Goal: Navigation & Orientation: Find specific page/section

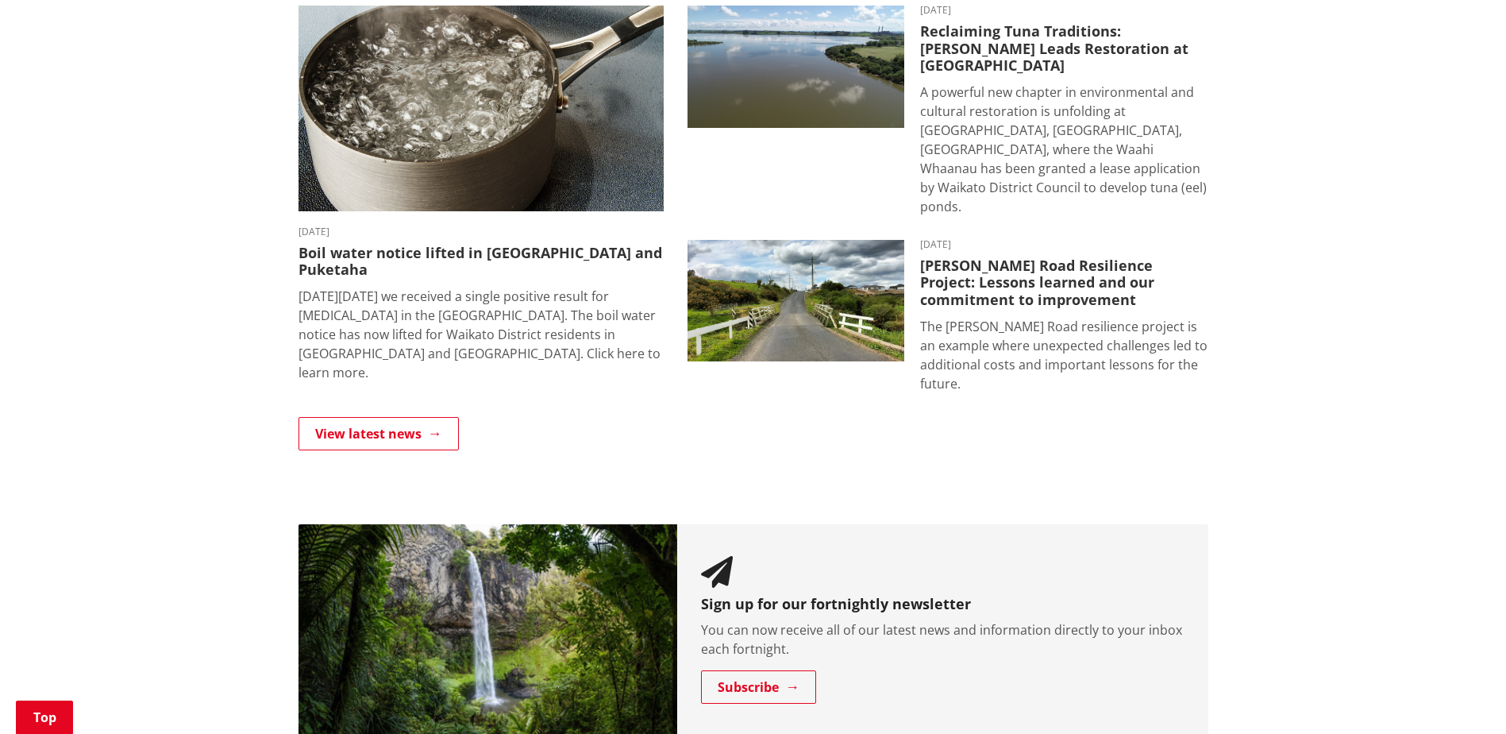
scroll to position [1112, 0]
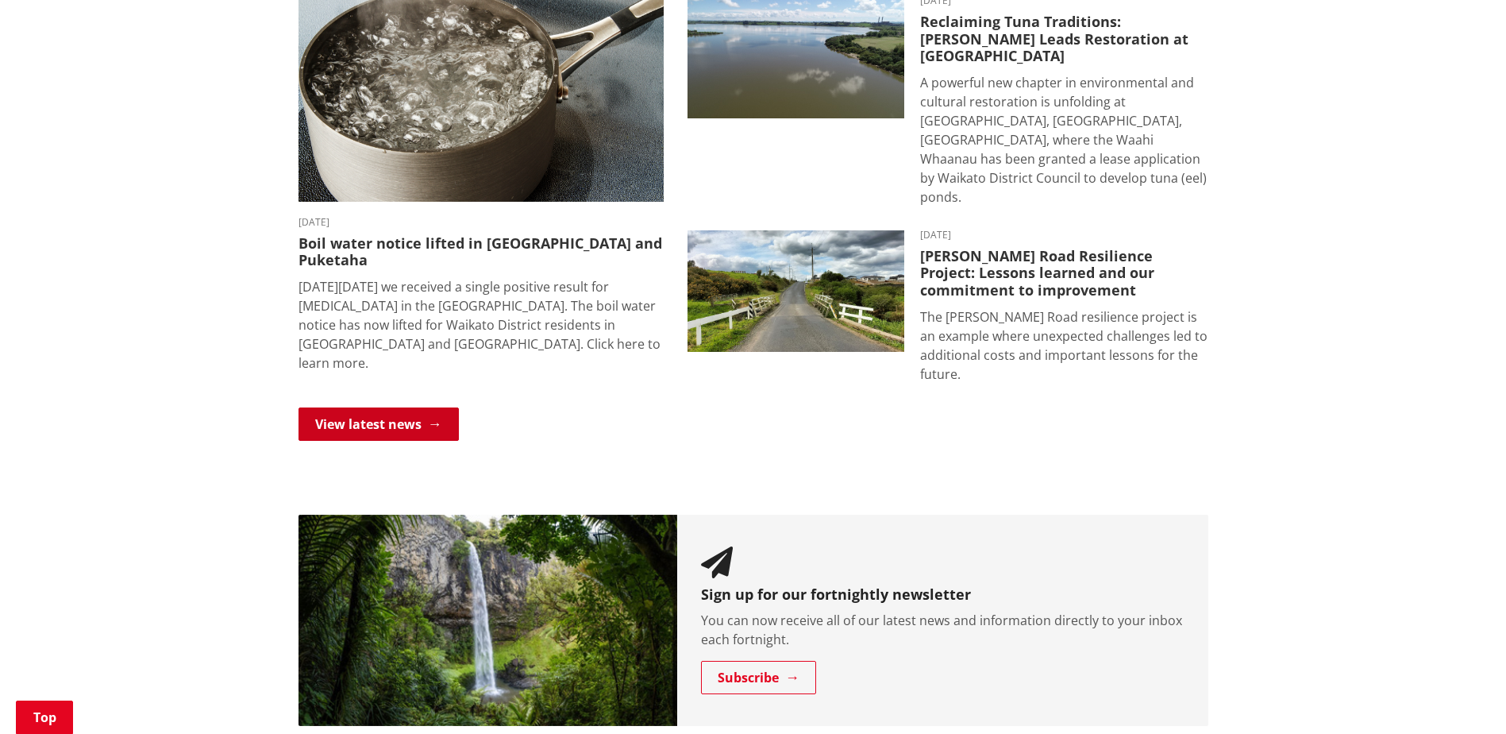
click at [395, 407] on link "View latest news" at bounding box center [379, 423] width 160 height 33
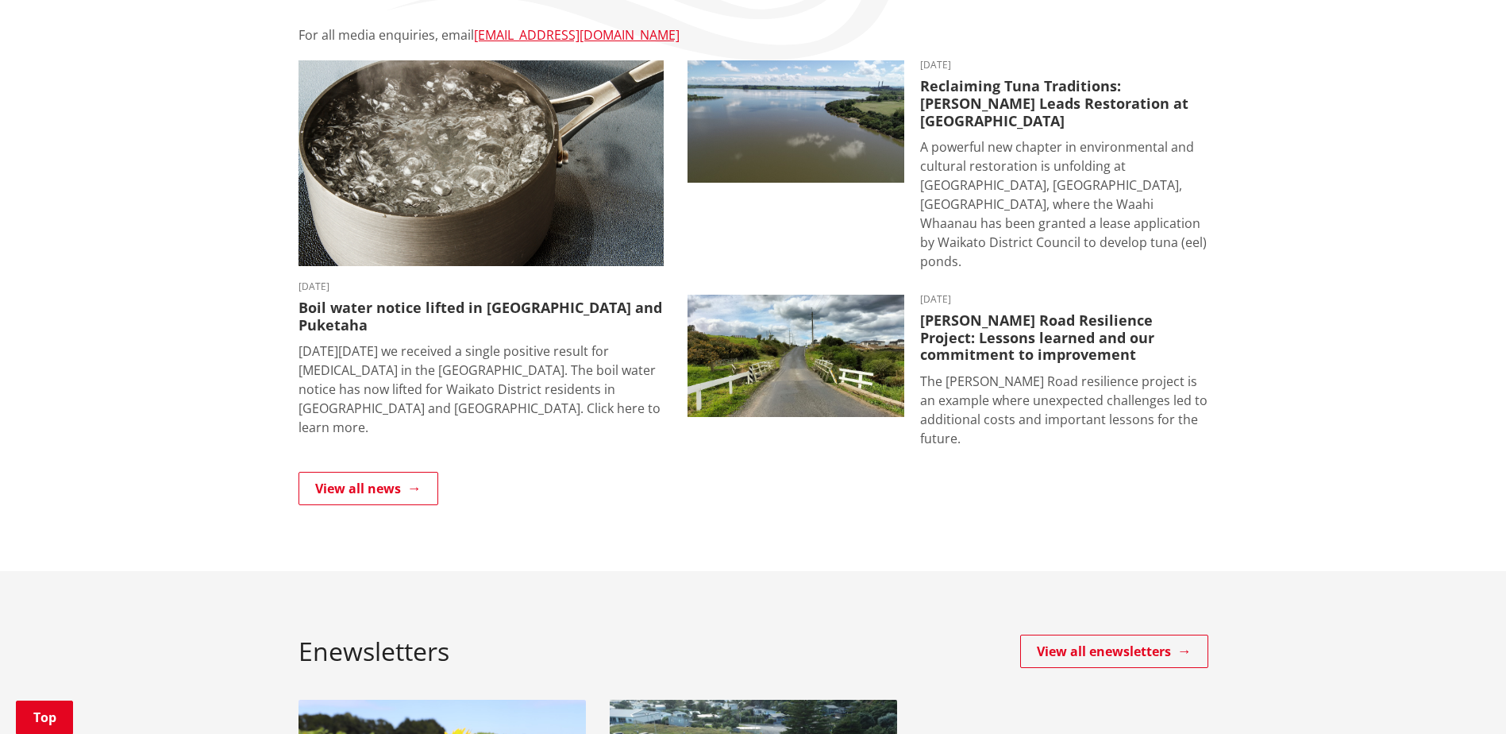
scroll to position [318, 0]
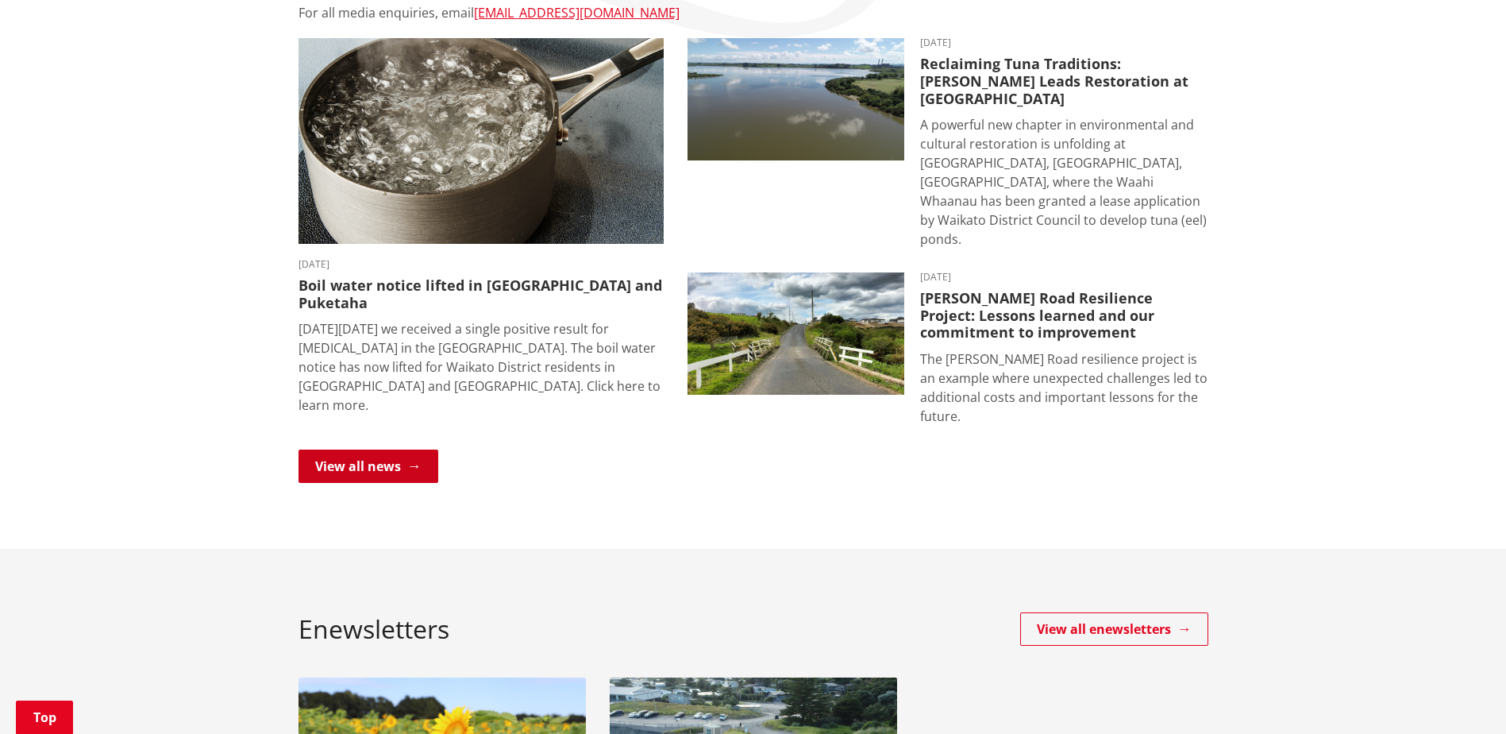
click at [394, 449] on link "View all news" at bounding box center [369, 465] width 140 height 33
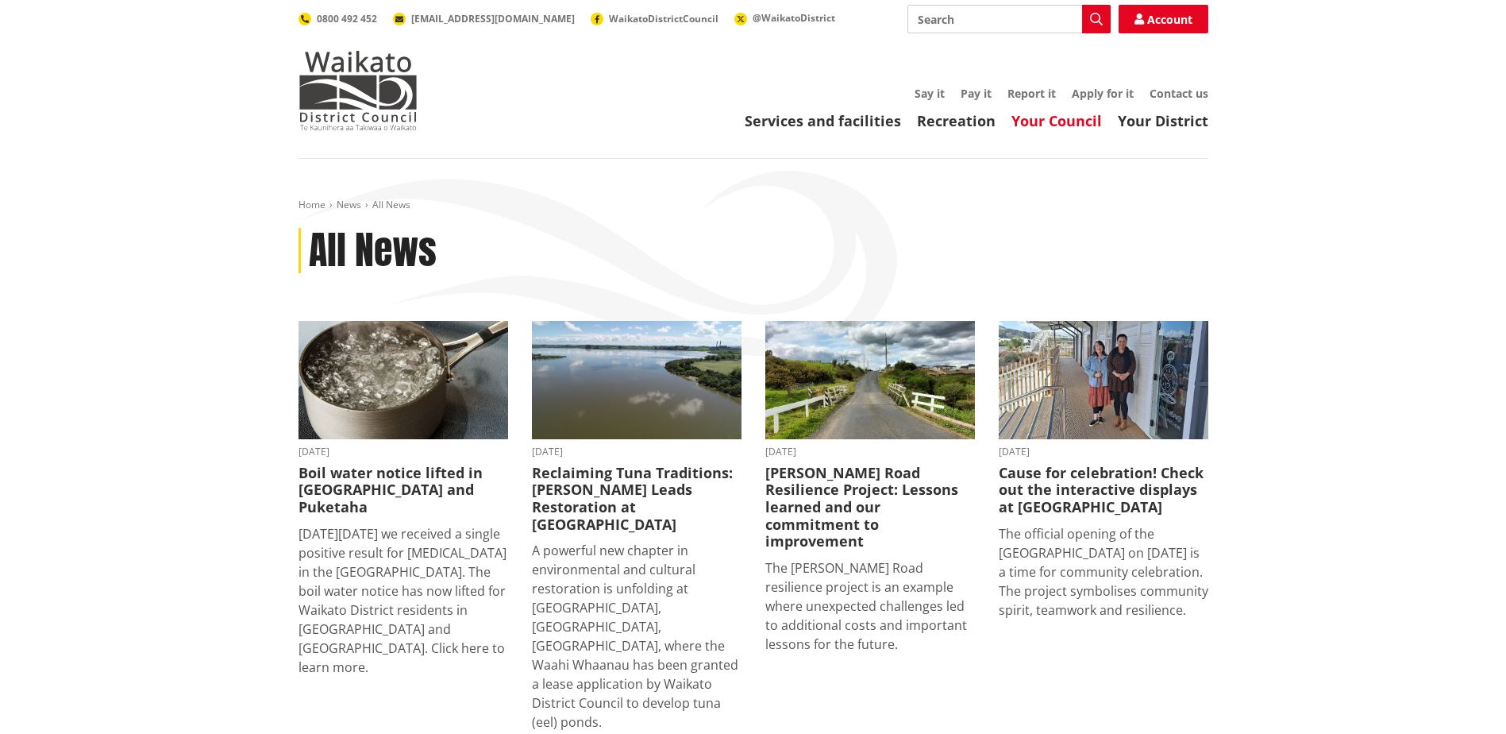
click at [1077, 129] on link "Your Council" at bounding box center [1057, 120] width 91 height 19
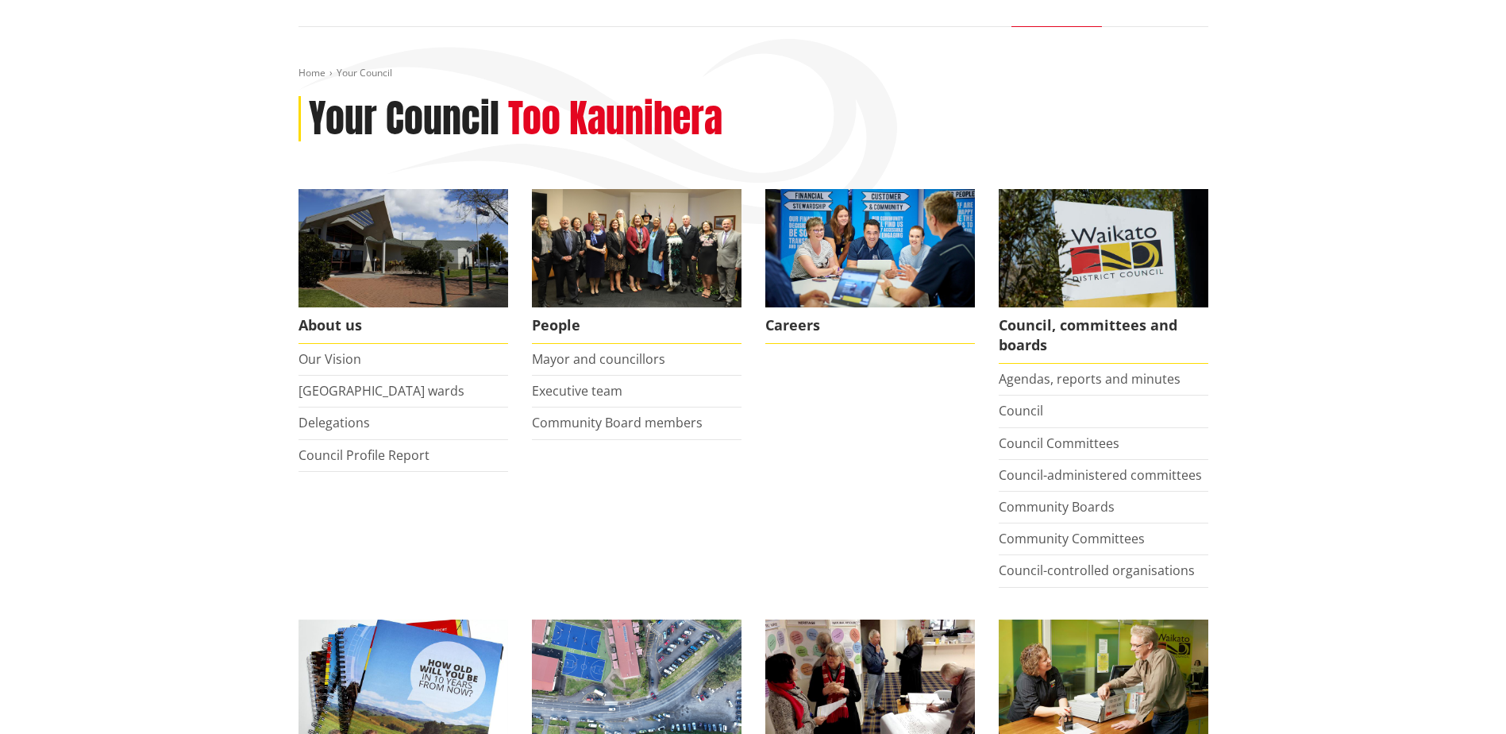
scroll to position [159, 0]
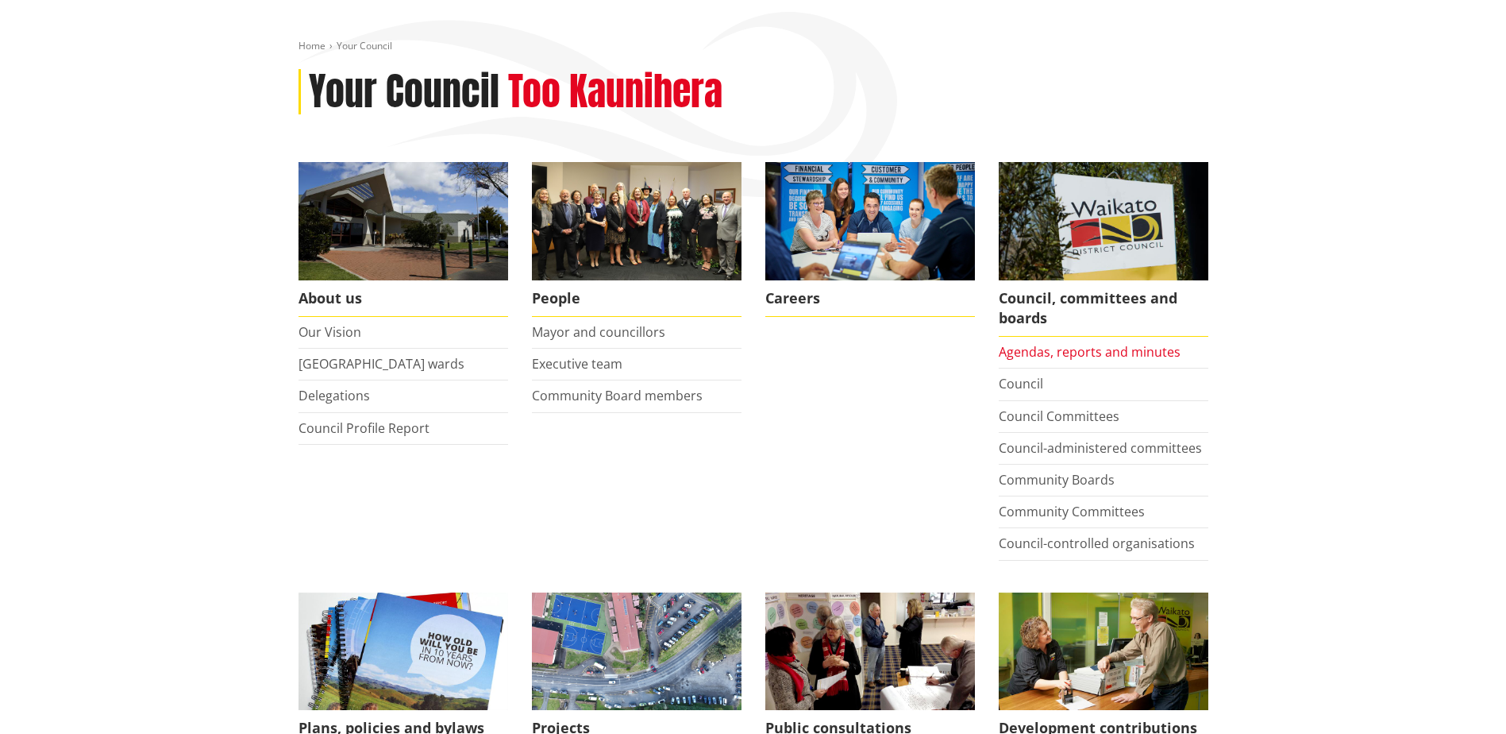
click at [1152, 353] on link "Agendas, reports and minutes" at bounding box center [1090, 351] width 182 height 17
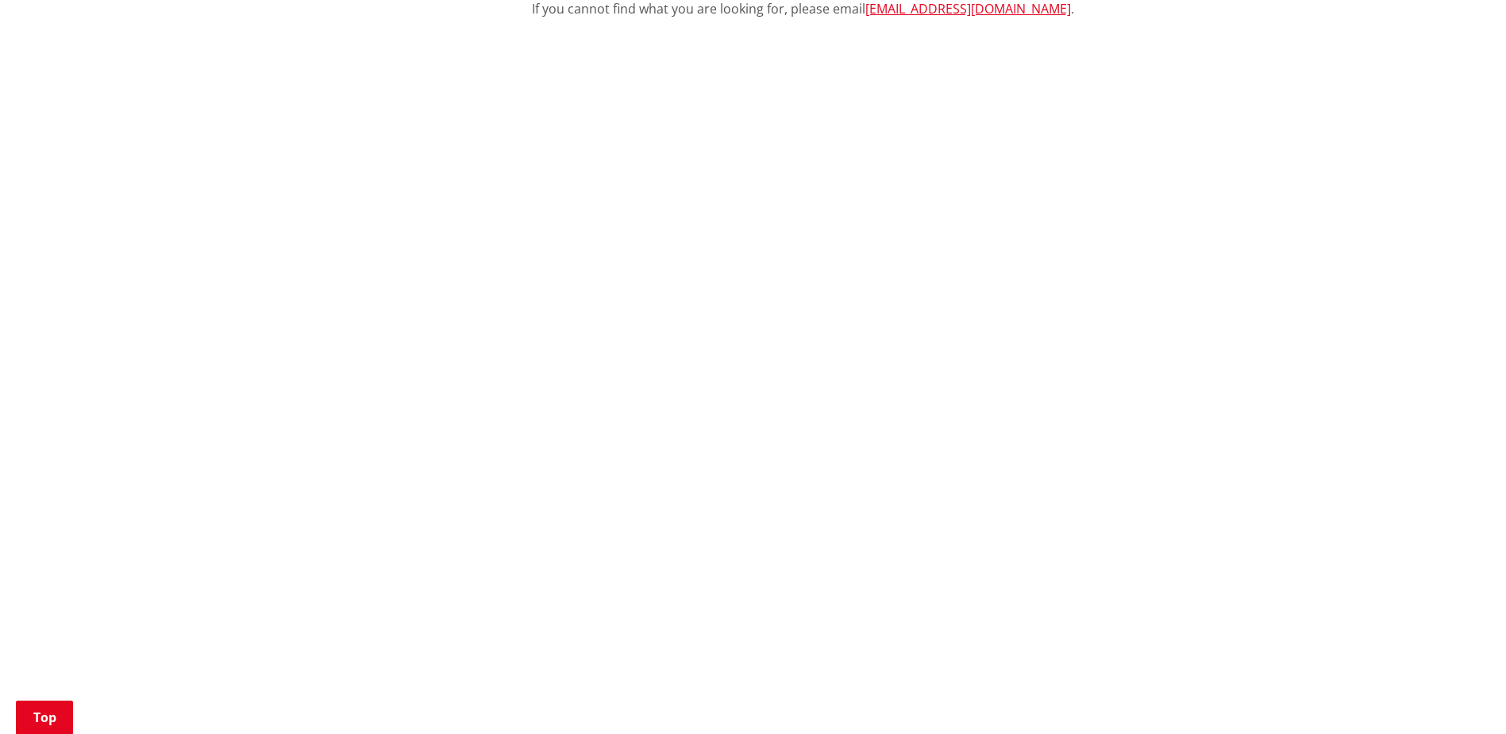
scroll to position [635, 0]
drag, startPoint x: 1208, startPoint y: 438, endPoint x: 255, endPoint y: 214, distance: 978.9
click at [255, 214] on div "Home Your Council Council, committees and boards Agendas, reports and minutes A…" at bounding box center [753, 603] width 1506 height 2158
